Goal: Information Seeking & Learning: Learn about a topic

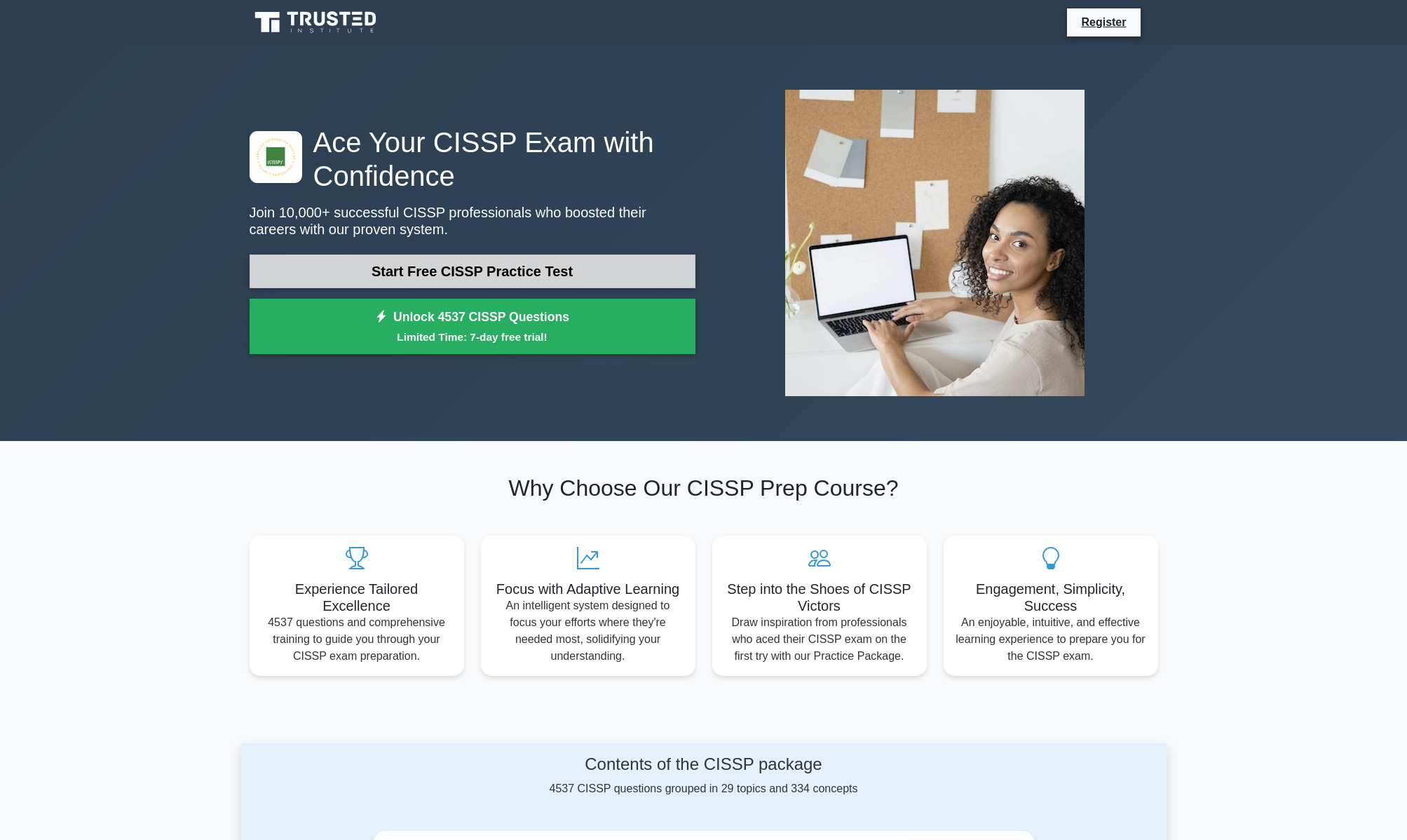
click at [468, 268] on link "Start Free CISSP Practice Test" at bounding box center [472, 271] width 446 height 33
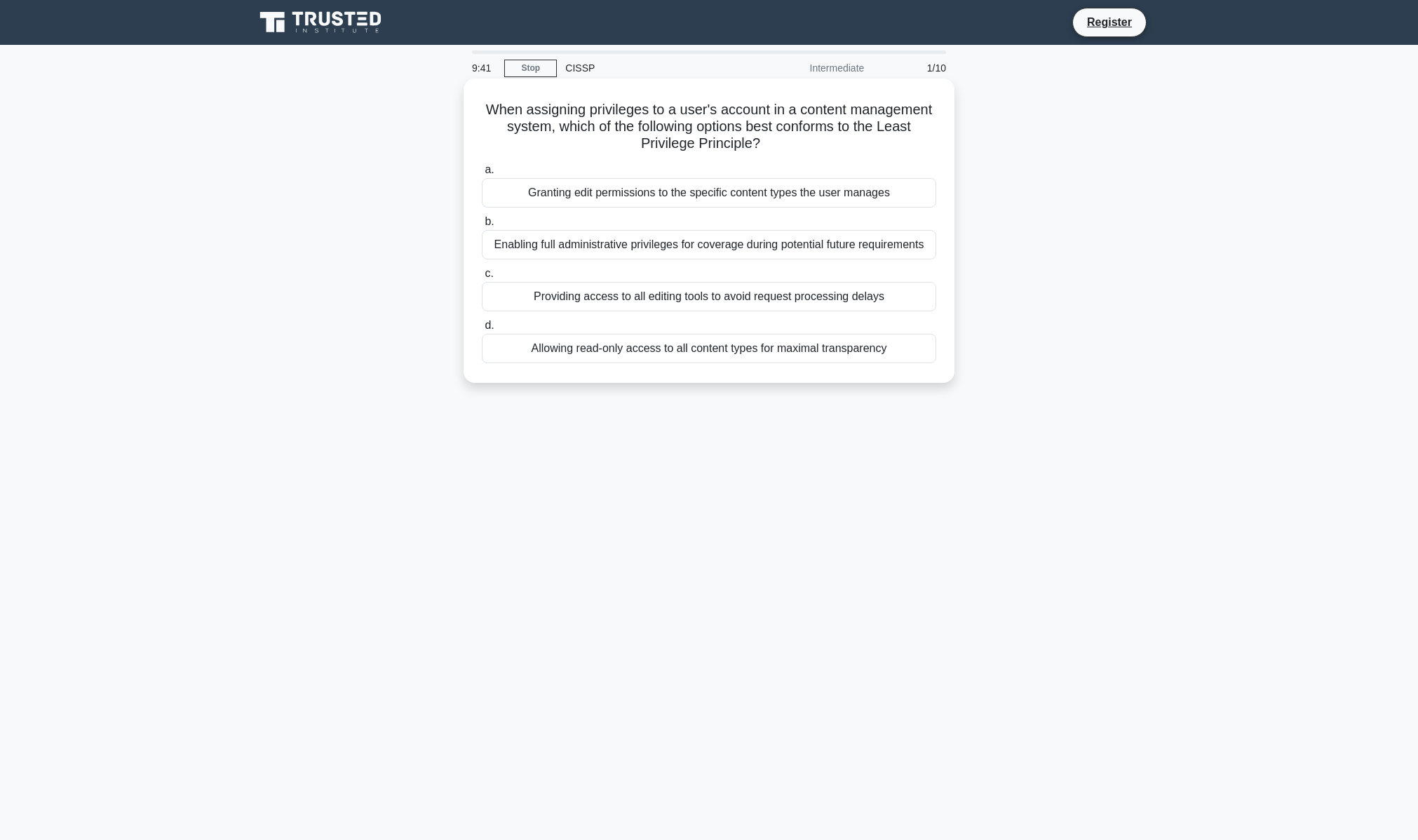
click at [890, 348] on div "Allowing read-only access to all content types for maximal transparency" at bounding box center [709, 348] width 454 height 29
click at [482, 330] on input "d. Allowing read-only access to all content types for maximal transparency" at bounding box center [482, 325] width 0 height 9
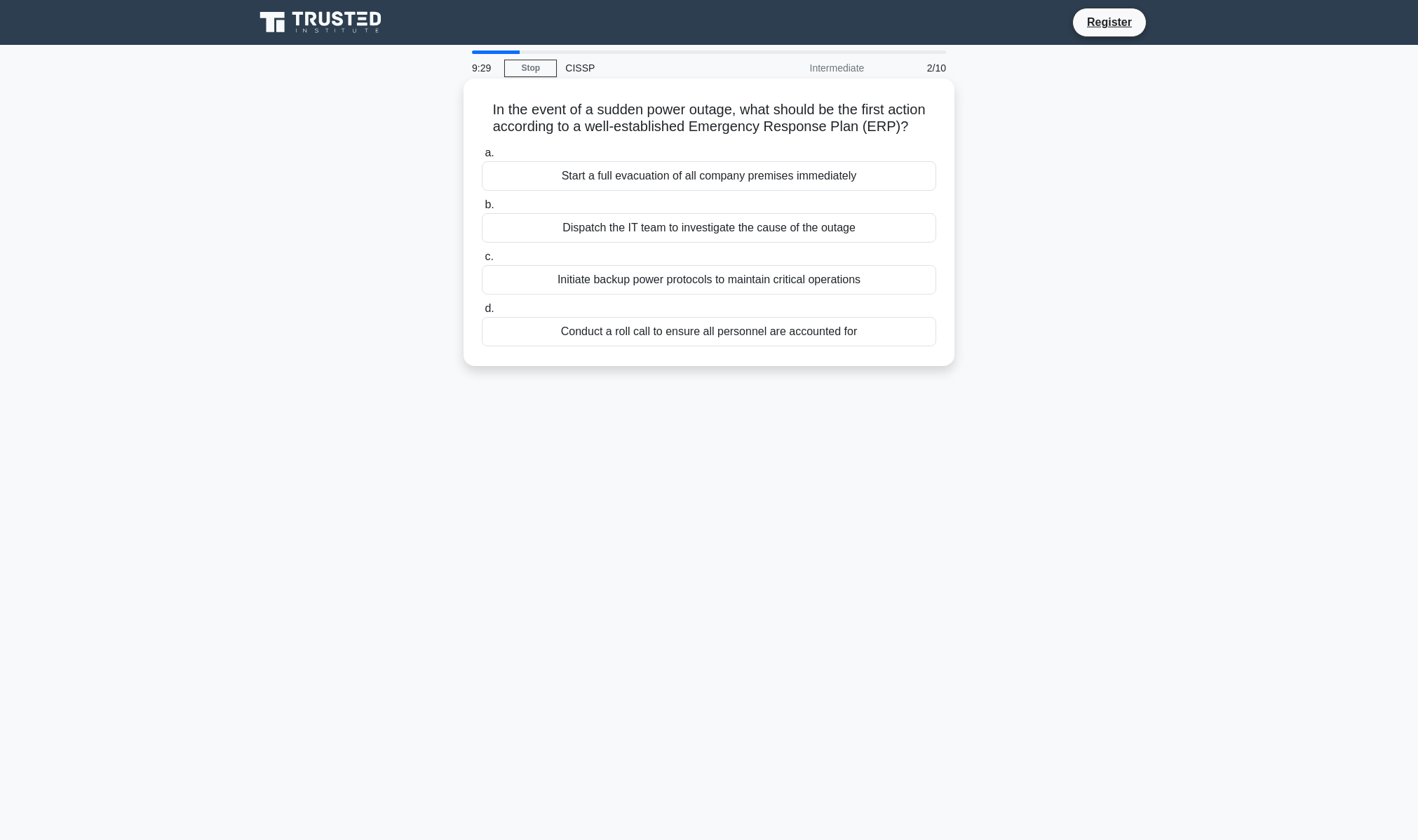
click at [695, 279] on div "Initiate backup power protocols to maintain critical operations" at bounding box center [709, 279] width 454 height 29
click at [482, 262] on input "c. Initiate backup power protocols to maintain critical operations" at bounding box center [482, 256] width 0 height 9
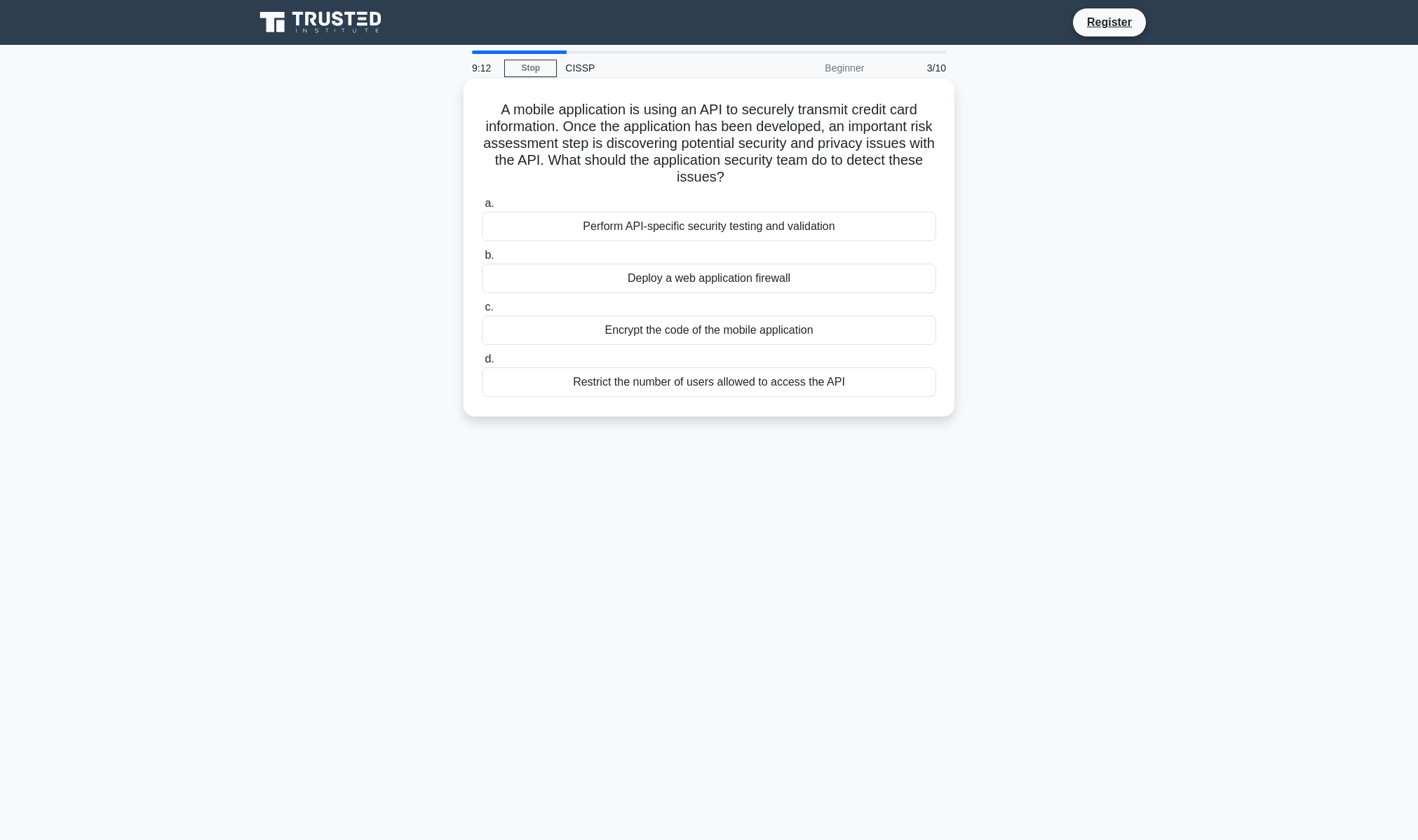
click at [713, 228] on div "Perform API-specific security testing and validation" at bounding box center [709, 226] width 454 height 29
click at [482, 208] on input "a. Perform API-specific security testing and validation" at bounding box center [482, 203] width 0 height 9
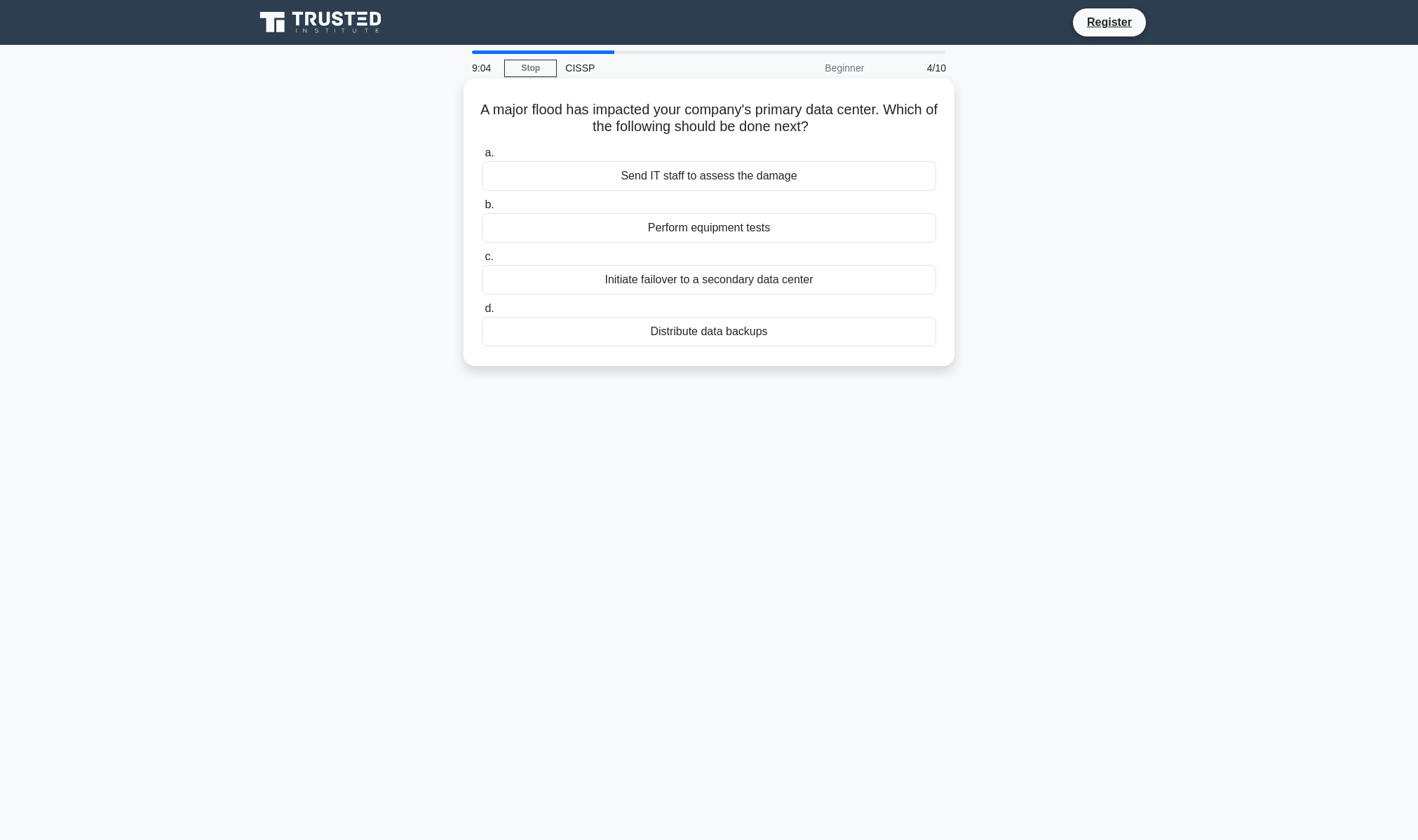
click at [722, 281] on div "Initiate failover to a secondary data center" at bounding box center [709, 279] width 454 height 29
click at [482, 262] on input "c. Initiate failover to a secondary data center" at bounding box center [482, 256] width 0 height 9
click at [748, 175] on div "TLS for SMTP connections" at bounding box center [709, 176] width 454 height 29
click at [482, 158] on input "a. TLS for SMTP connections" at bounding box center [482, 153] width 0 height 9
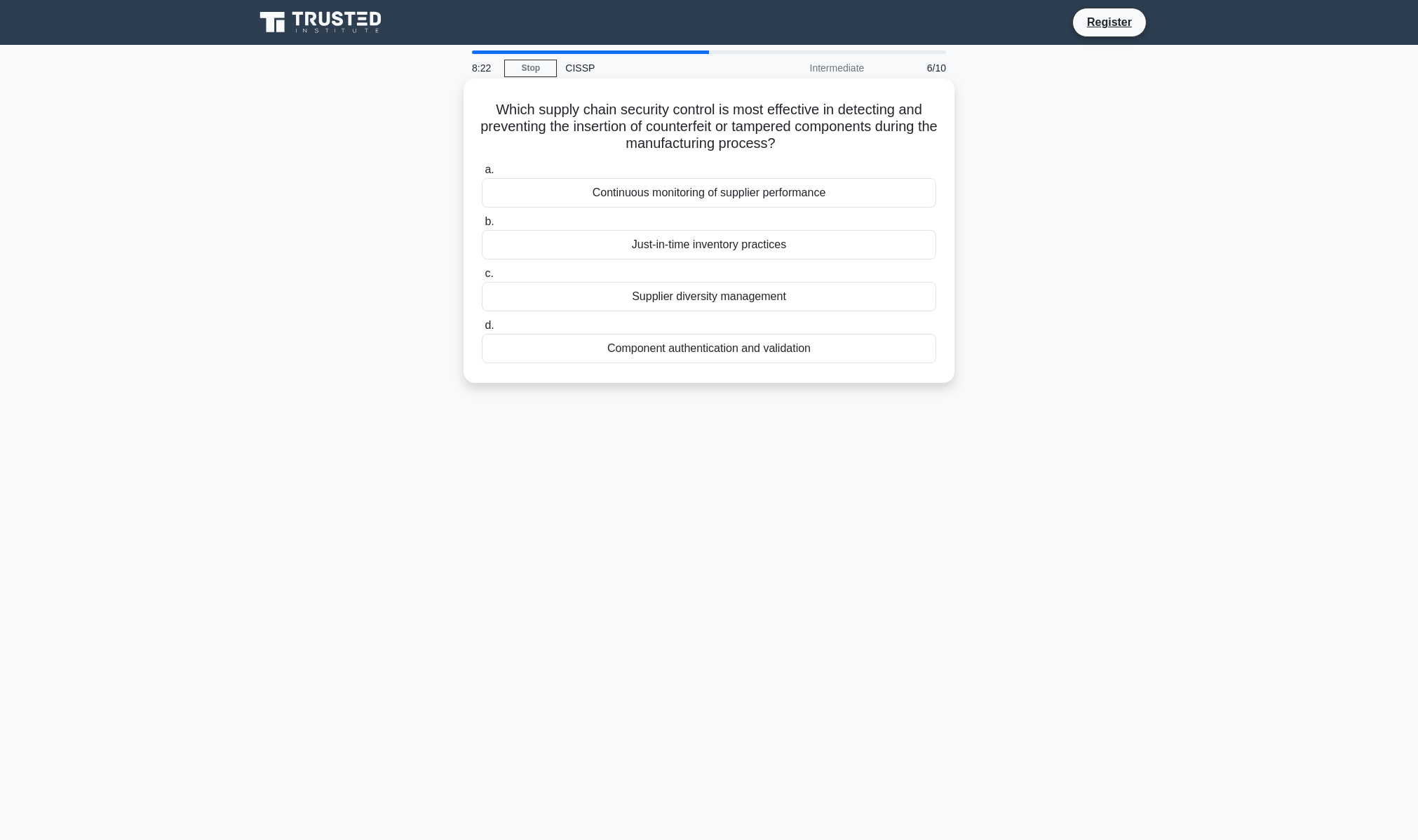
click at [727, 353] on div "Component authentication and validation" at bounding box center [709, 348] width 454 height 29
click at [482, 330] on input "d. Component authentication and validation" at bounding box center [482, 325] width 0 height 9
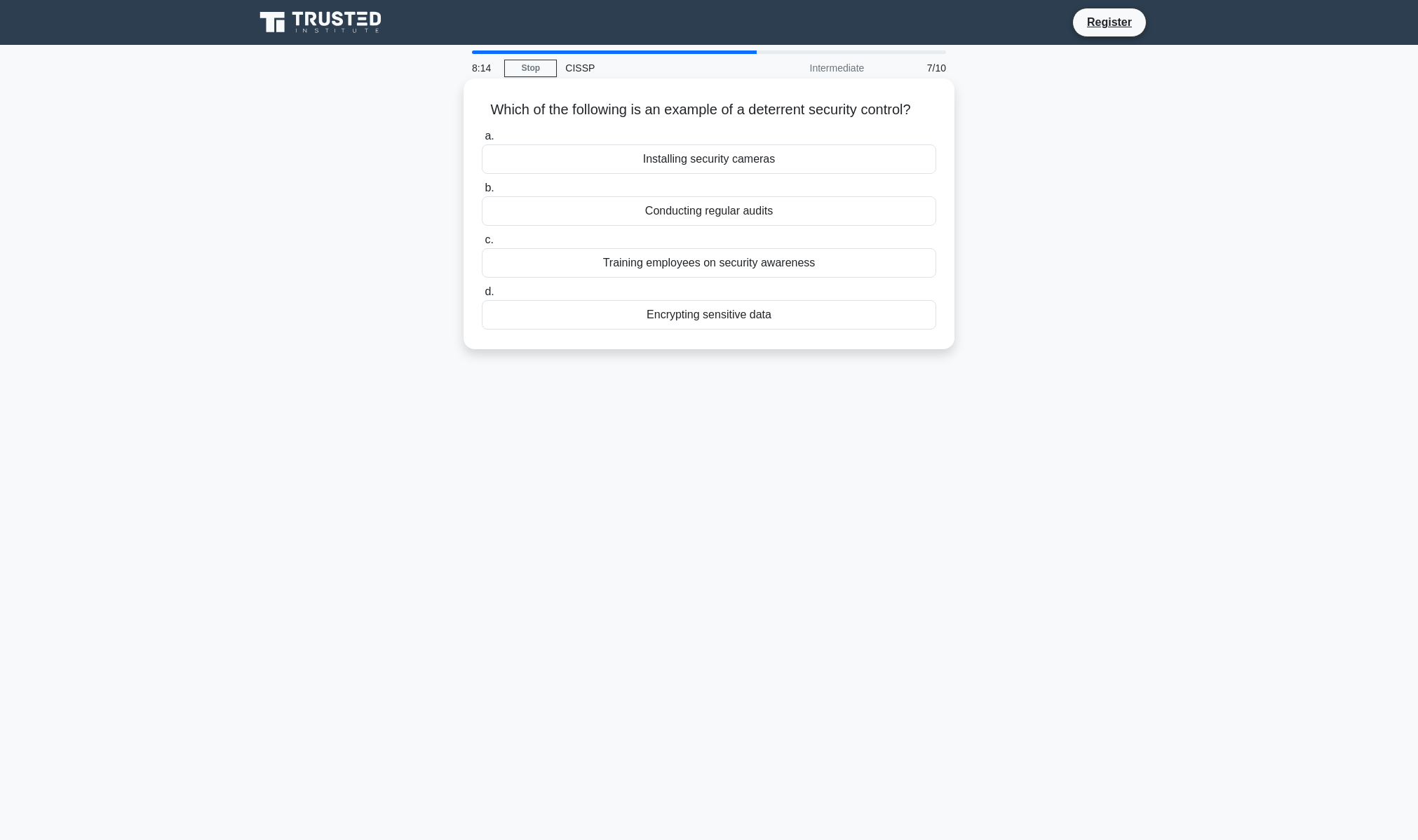
click at [744, 161] on div "Installing security cameras" at bounding box center [709, 159] width 454 height 29
click at [482, 141] on input "a. Installing security cameras" at bounding box center [482, 136] width 0 height 9
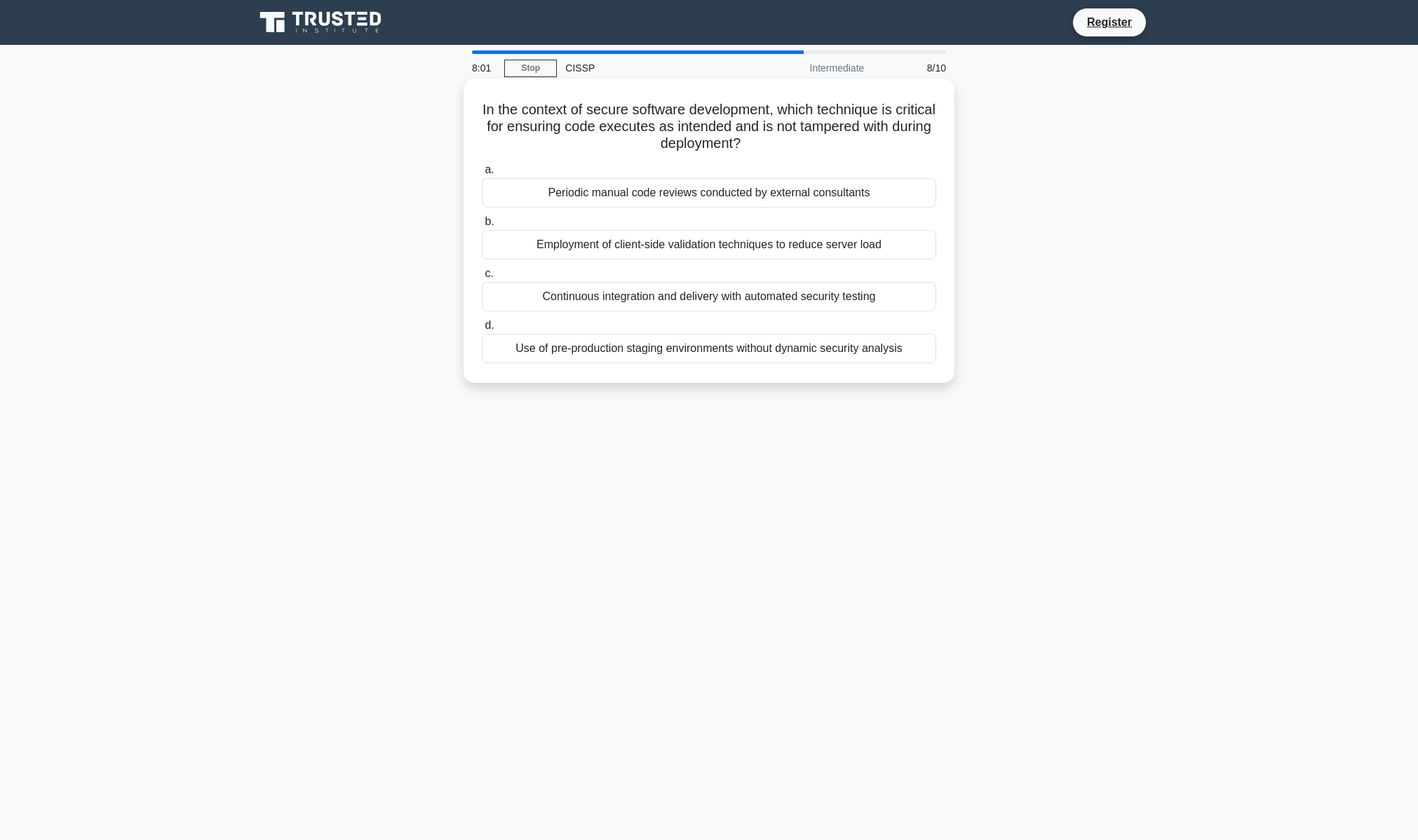
click at [832, 300] on div "Continuous integration and delivery with automated security testing" at bounding box center [709, 296] width 454 height 29
click at [482, 278] on input "c. Continuous integration and delivery with automated security testing" at bounding box center [482, 273] width 0 height 9
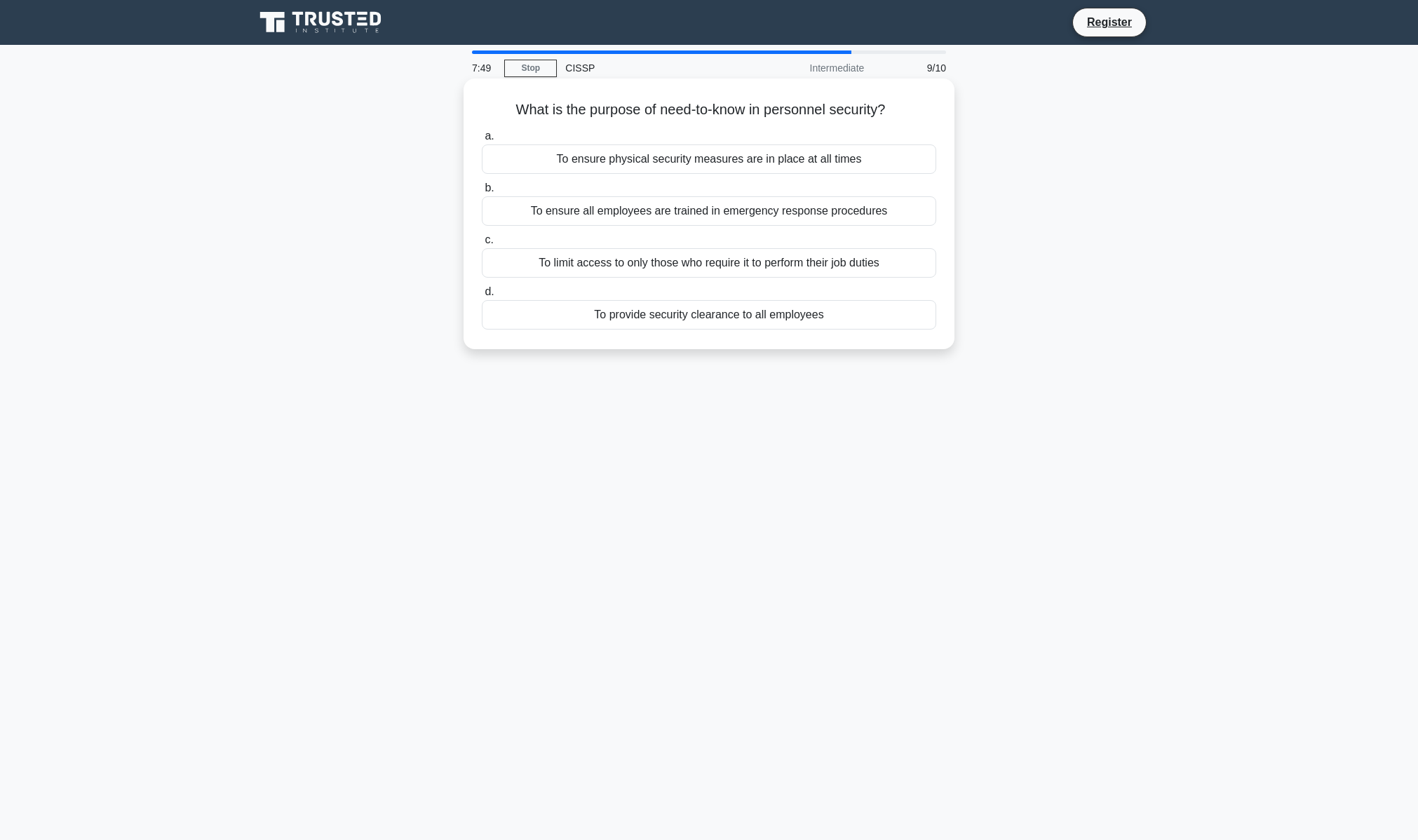
click at [761, 259] on div "To limit access to only those who require it to perform their job duties" at bounding box center [709, 262] width 454 height 29
click at [482, 245] on input "c. To limit access to only those who require it to perform their job duties" at bounding box center [482, 239] width 0 height 9
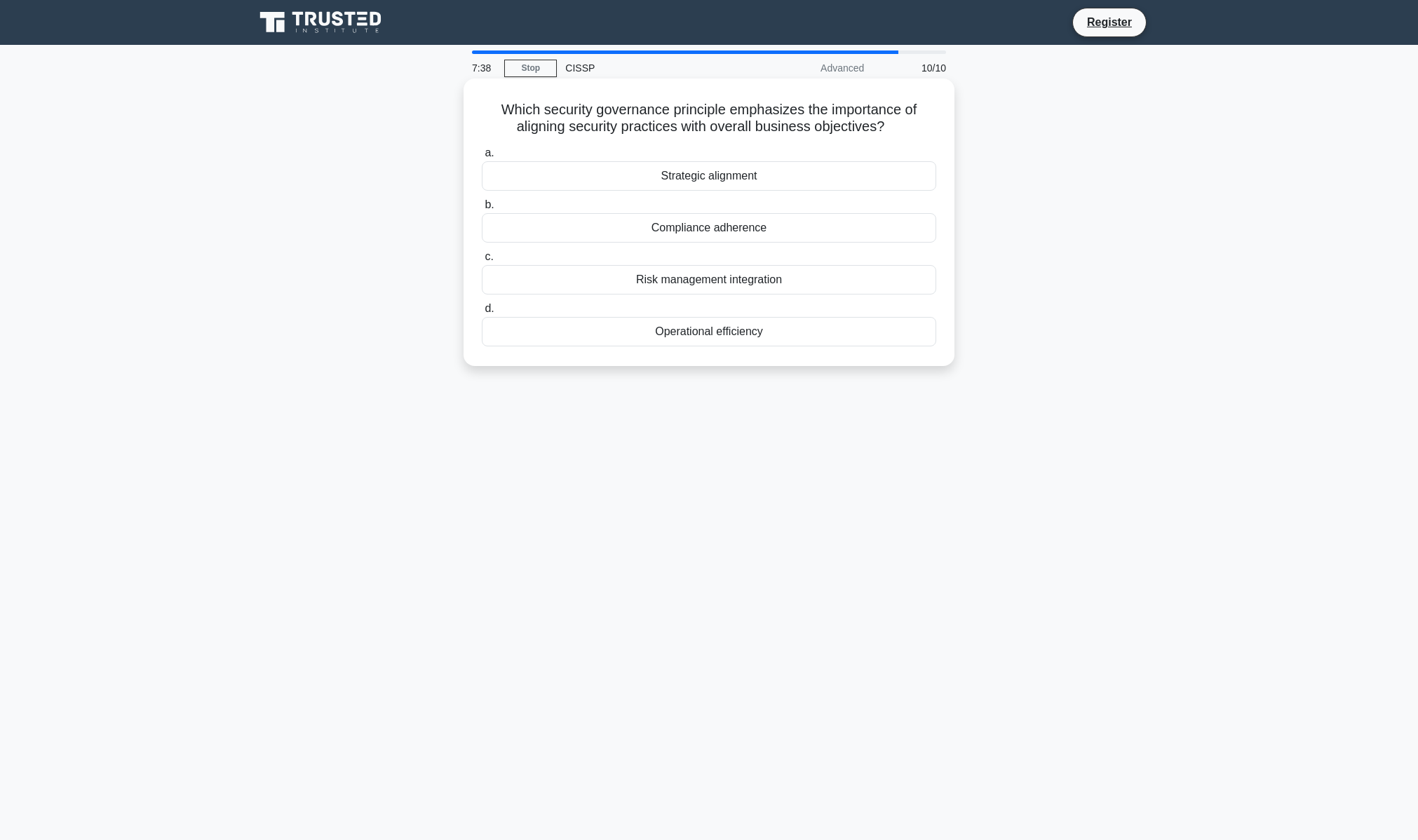
click at [762, 279] on div "Risk management integration" at bounding box center [709, 279] width 454 height 29
click at [482, 262] on input "c. Risk management integration" at bounding box center [482, 256] width 0 height 9
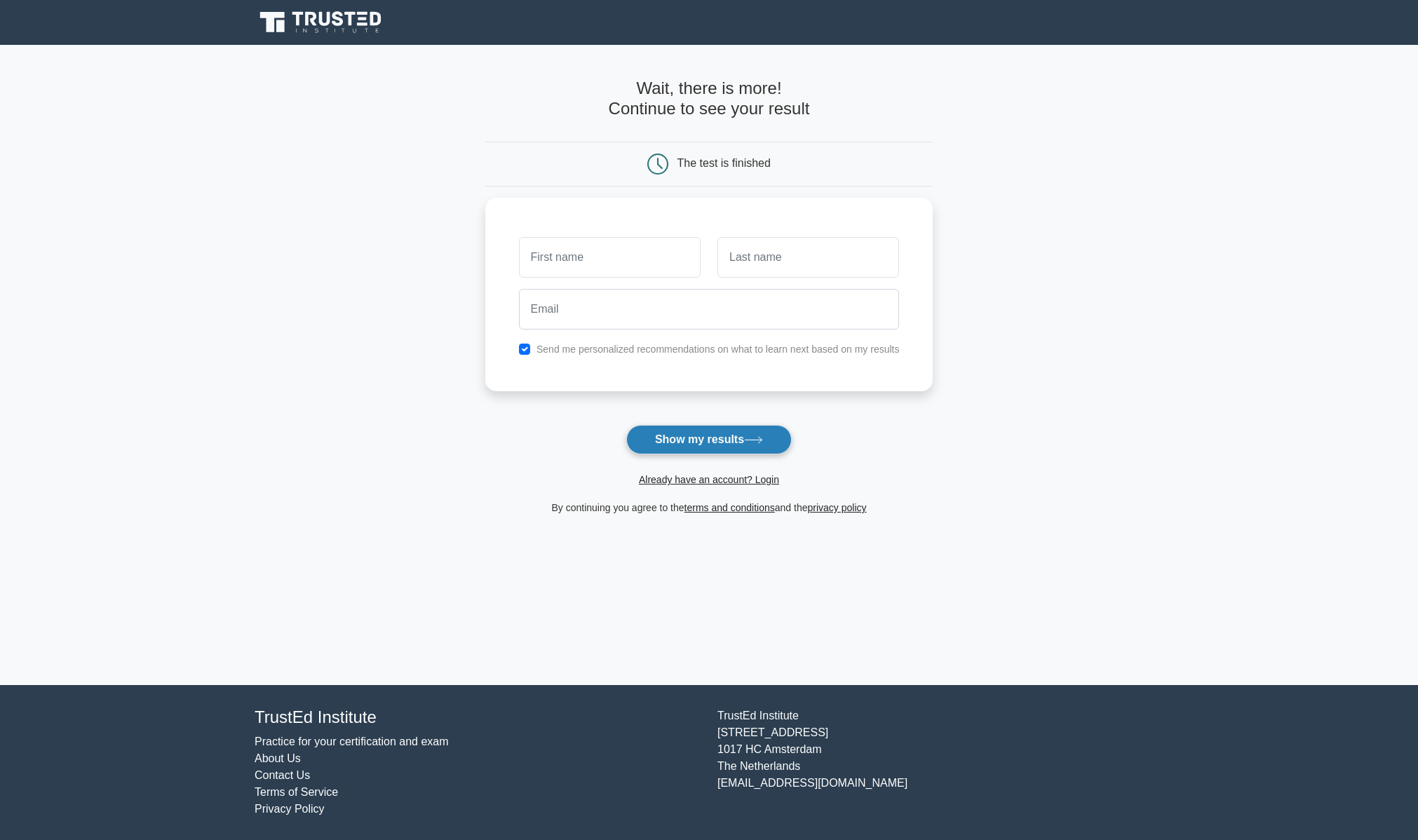
click at [723, 436] on button "Show my results" at bounding box center [709, 439] width 166 height 29
